Goal: Information Seeking & Learning: Learn about a topic

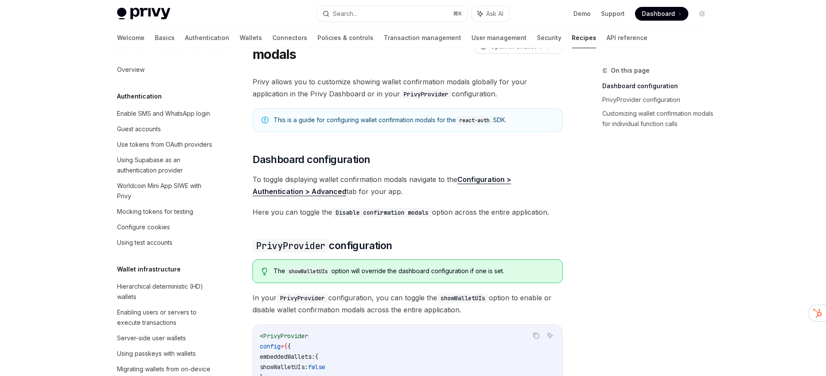
scroll to position [299, 0]
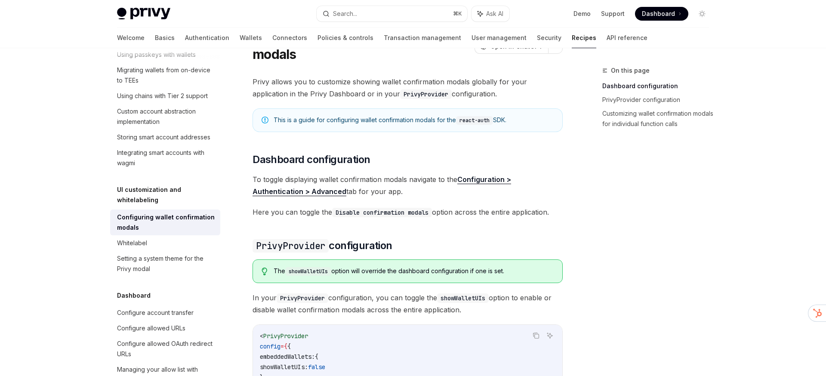
click at [678, 211] on div "On this page Dashboard configuration PrivyProvider configuration Customizing wa…" at bounding box center [650, 220] width 131 height 311
click at [240, 35] on link "Wallets" at bounding box center [251, 38] width 22 height 21
type textarea "*"
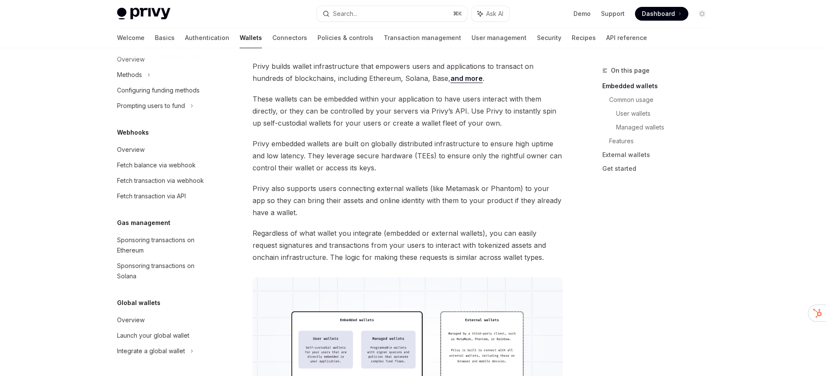
scroll to position [50, 0]
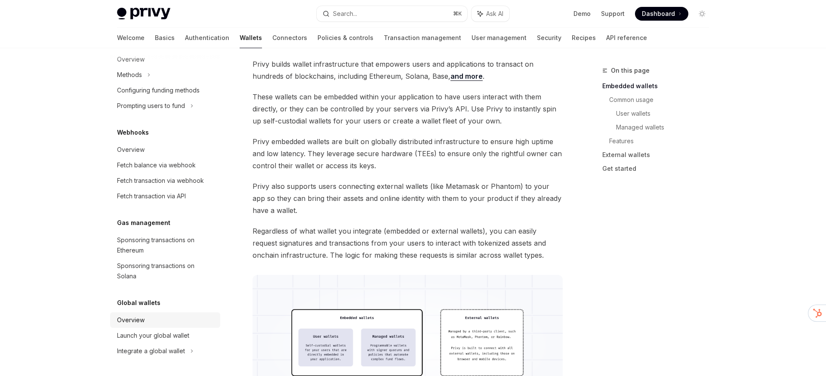
click at [150, 321] on div "Overview" at bounding box center [166, 320] width 98 height 10
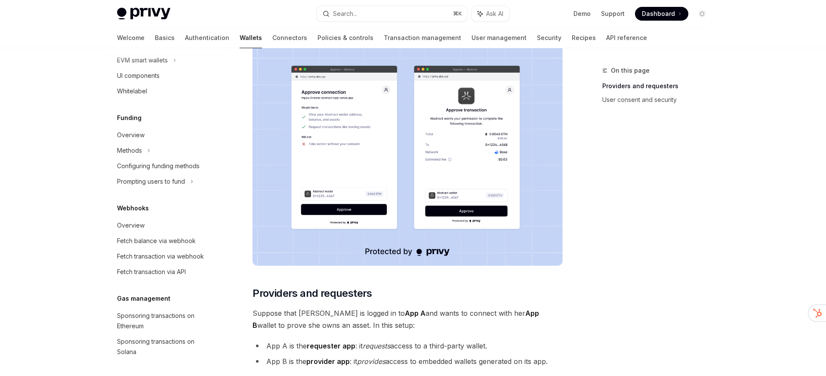
scroll to position [305, 0]
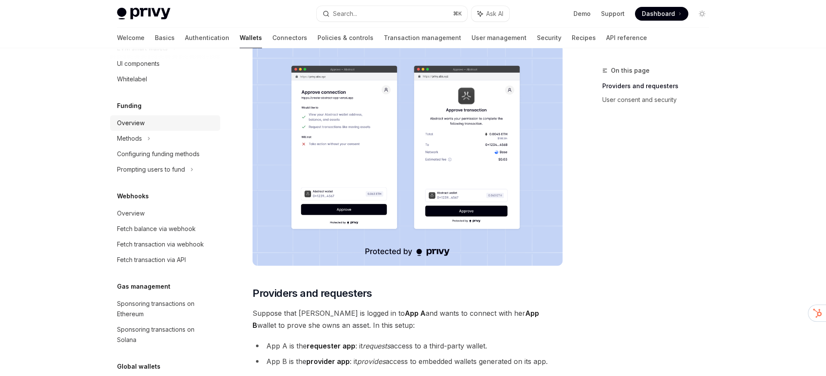
click at [143, 126] on div "Overview" at bounding box center [131, 123] width 28 height 10
type textarea "*"
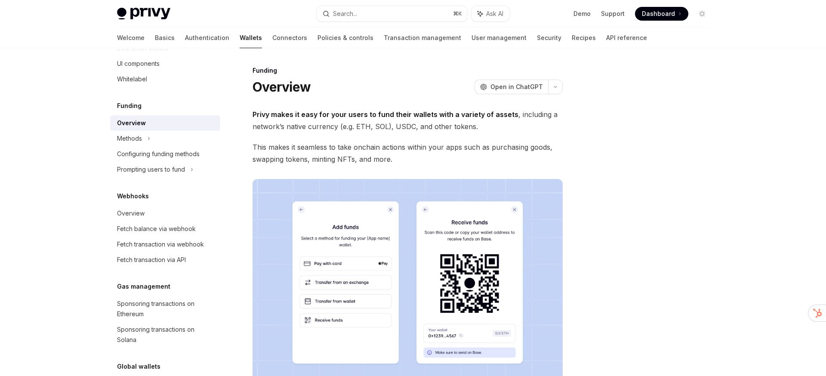
click at [729, 134] on div "Overview Chain support Embedded wallets Create a wallet Get a wallet Update a w…" at bounding box center [412, 361] width 633 height 626
